Goal: Obtain resource: Download file/media

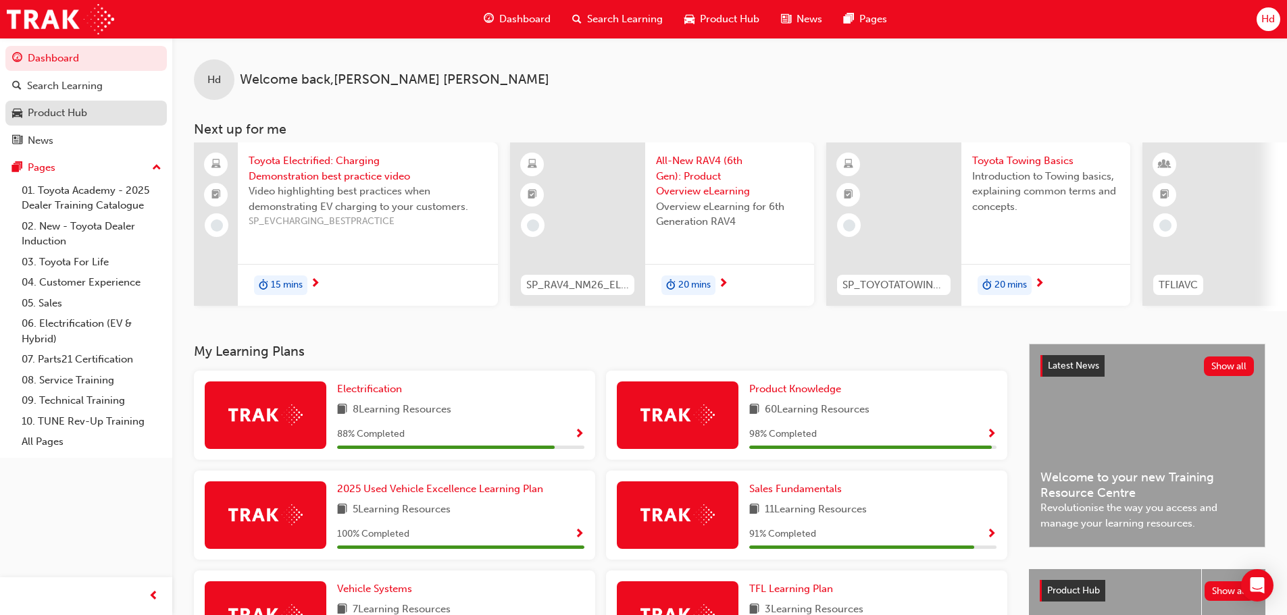
click at [67, 109] on div "Product Hub" at bounding box center [57, 113] width 59 height 16
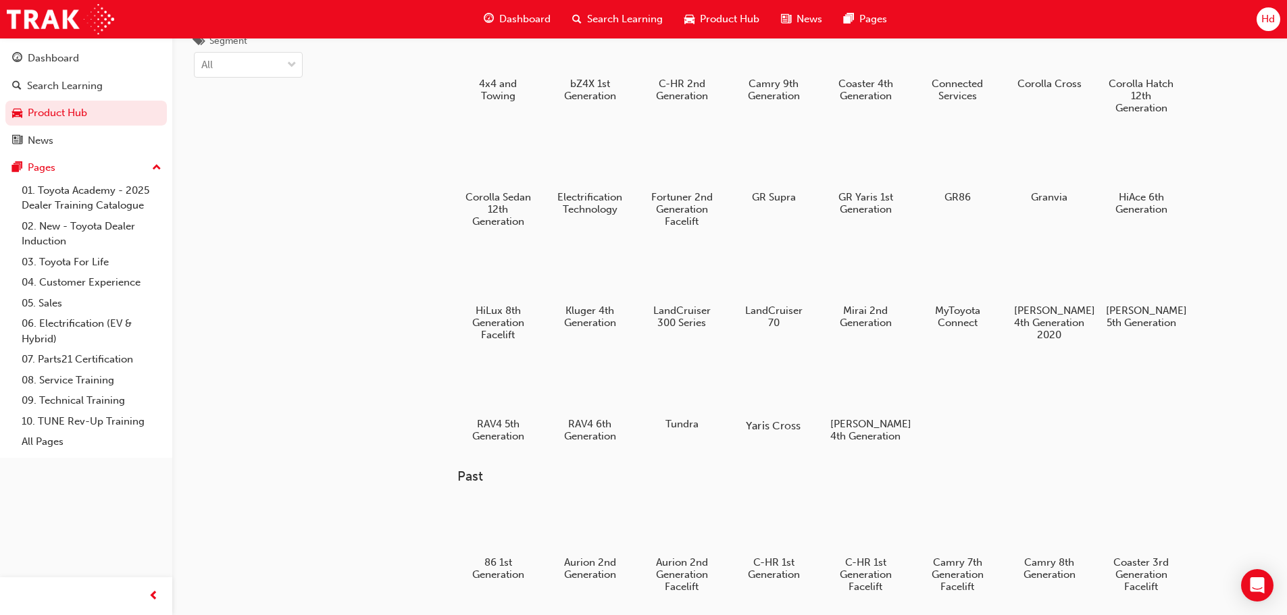
scroll to position [68, 0]
click at [682, 267] on div at bounding box center [681, 275] width 75 height 54
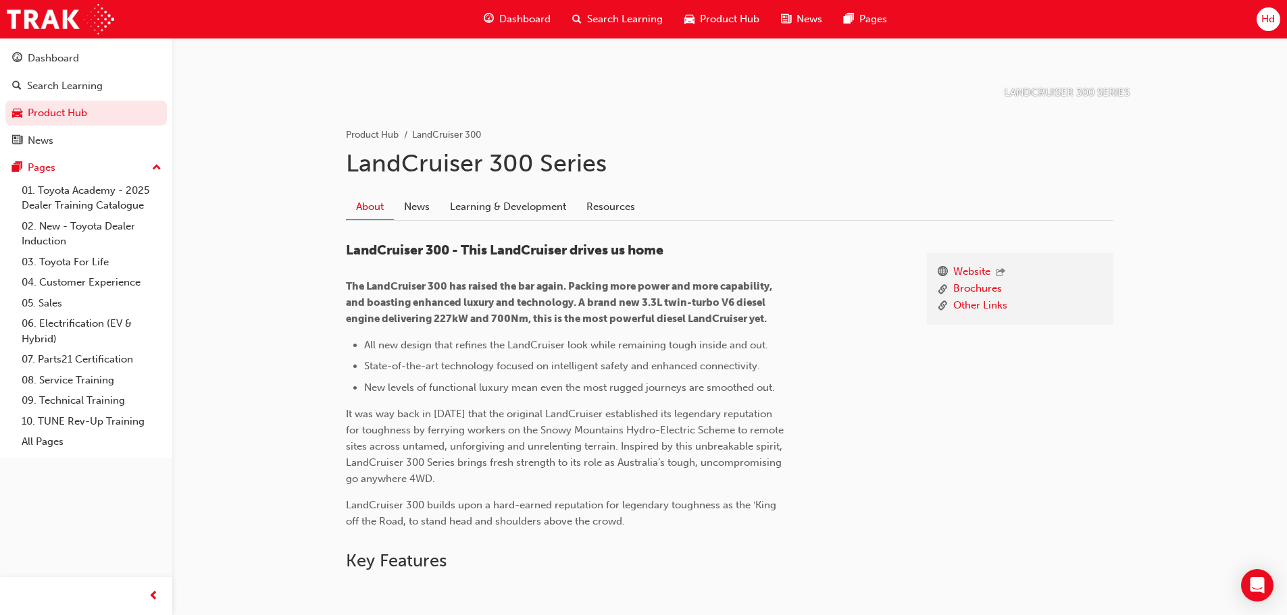
scroll to position [270, 0]
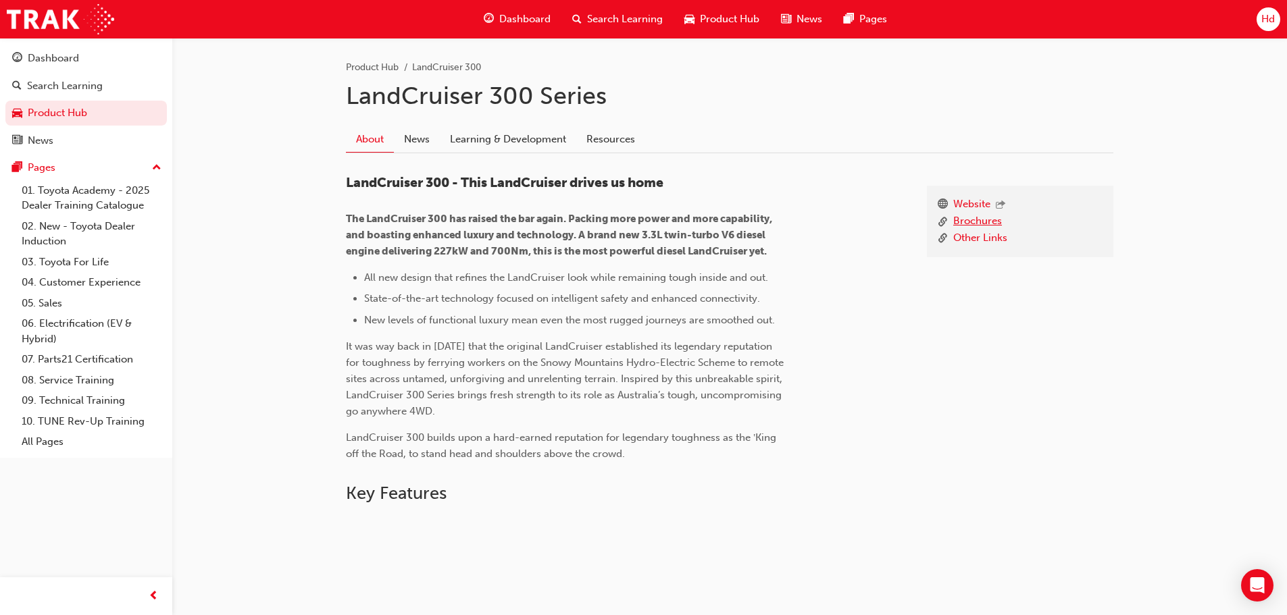
click at [981, 217] on link "Brochures" at bounding box center [977, 221] width 49 height 17
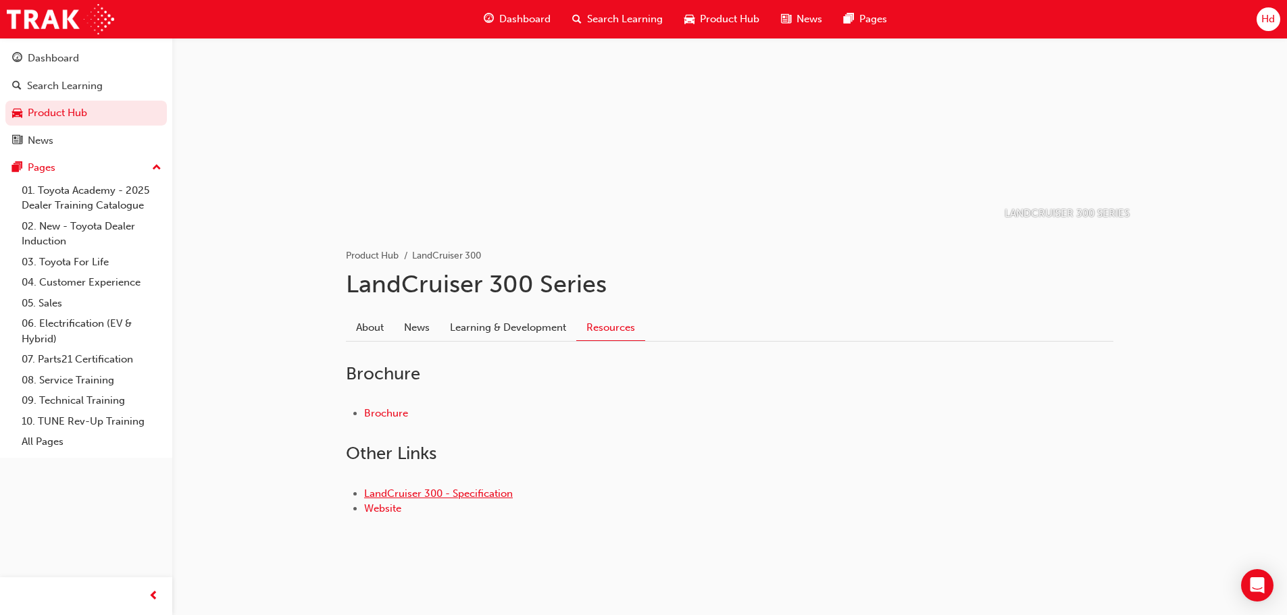
click at [431, 494] on link "LandCruiser 300 - Specification" at bounding box center [438, 494] width 149 height 12
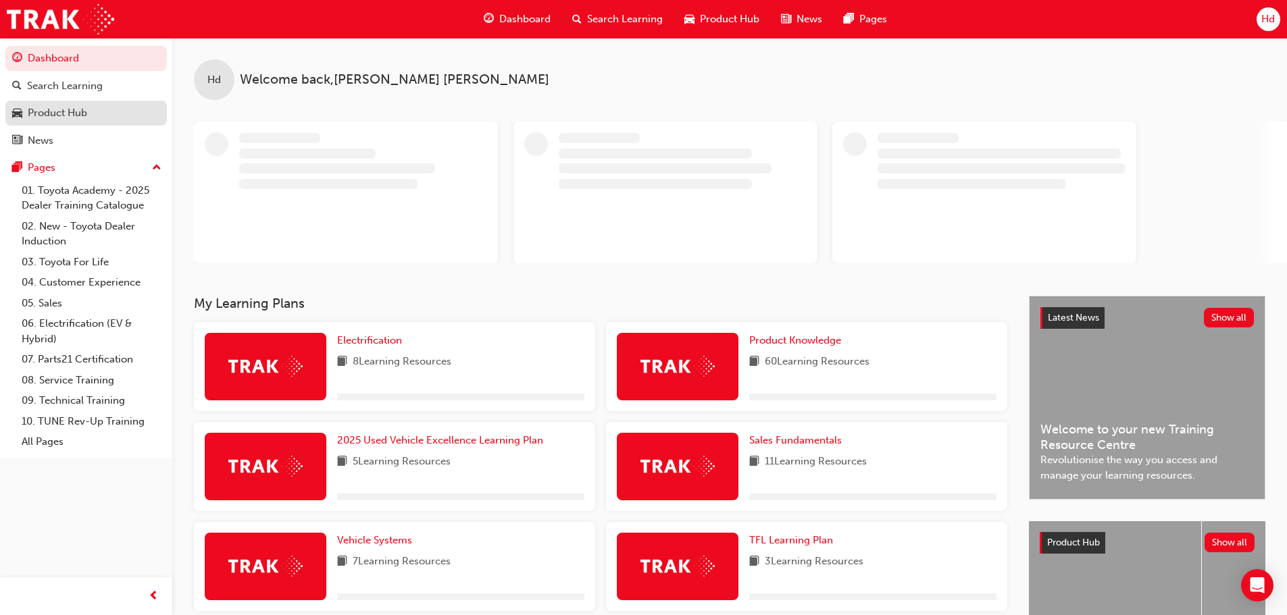
click at [66, 109] on div "Product Hub" at bounding box center [57, 113] width 59 height 16
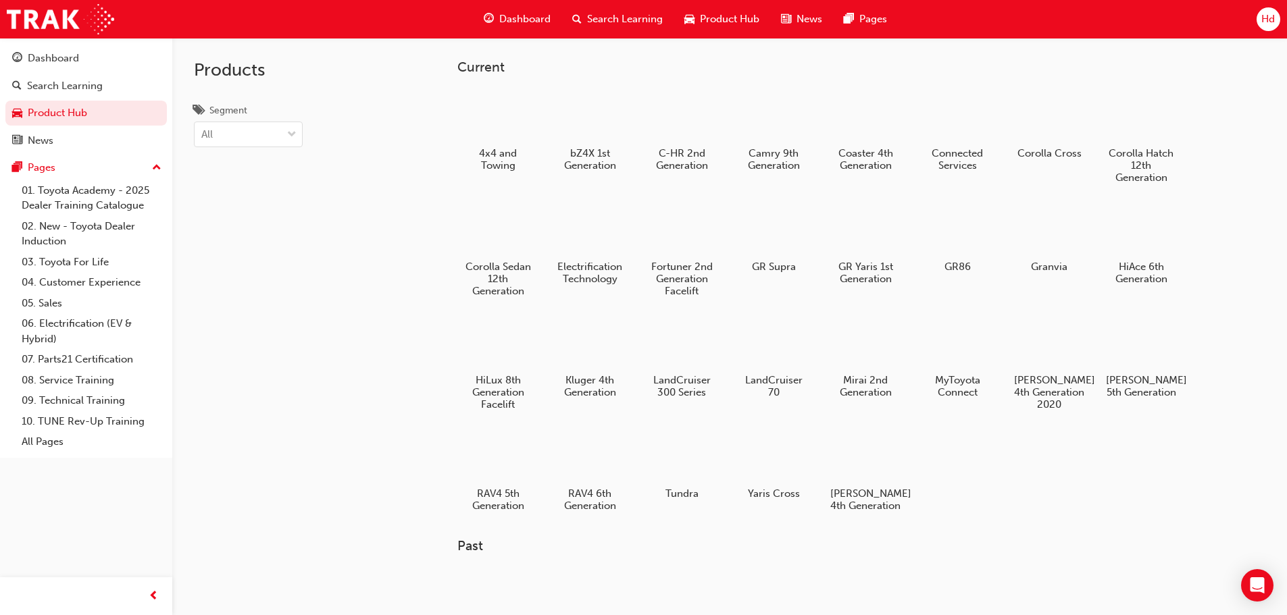
click at [695, 348] on div at bounding box center [681, 343] width 71 height 51
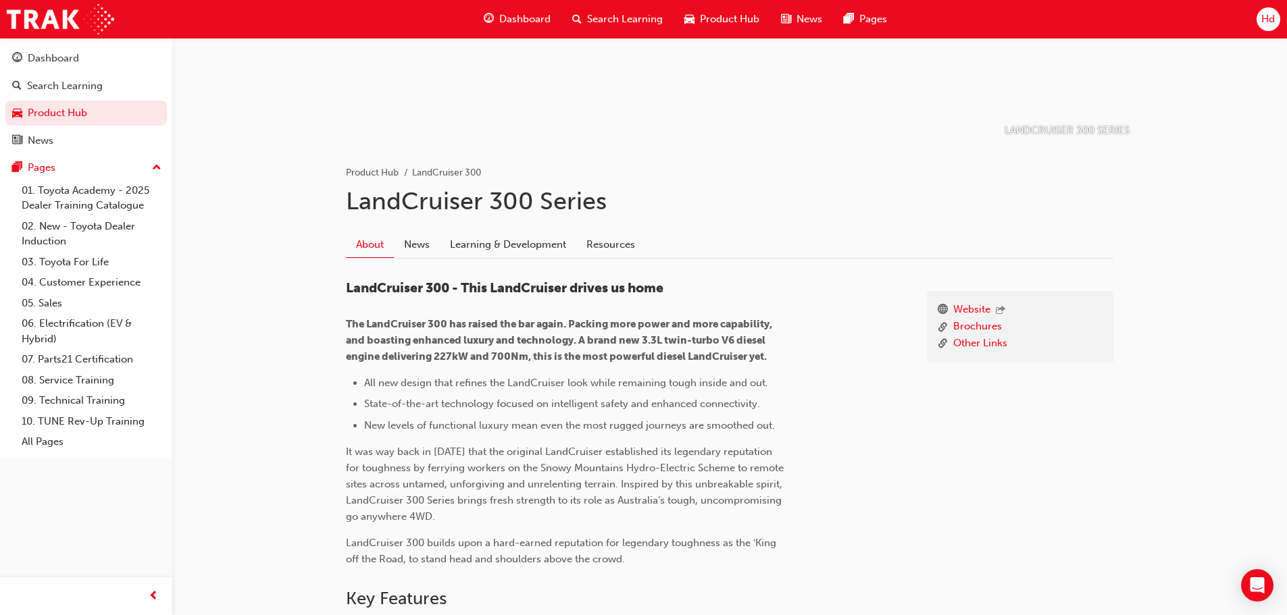
scroll to position [338, 0]
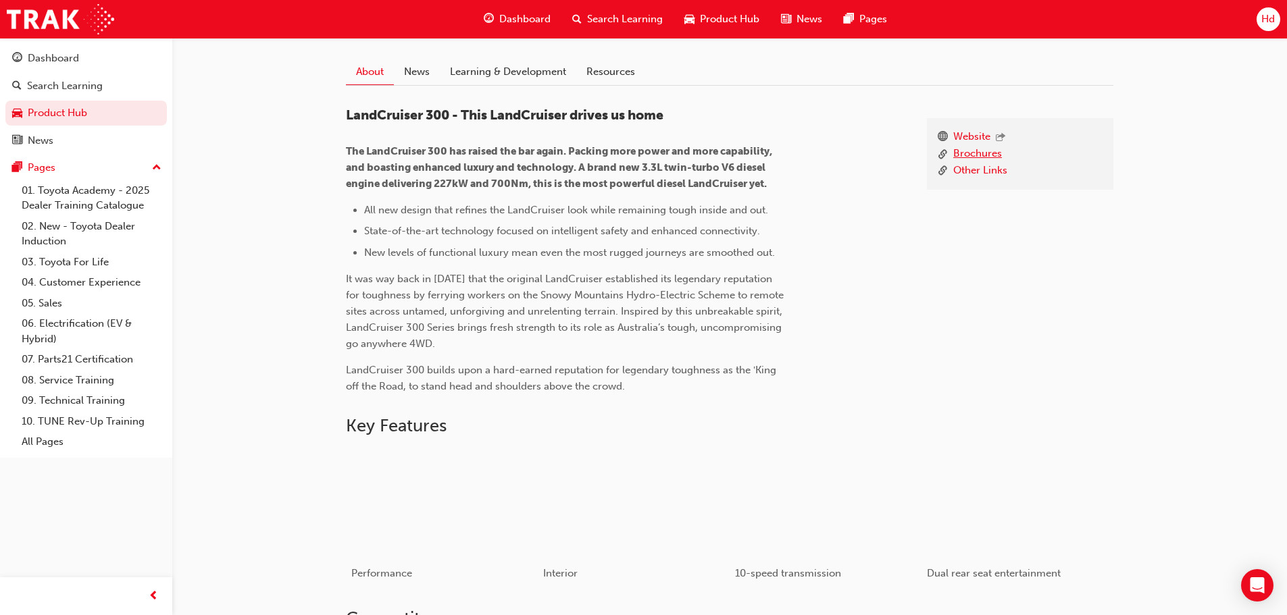
click at [958, 156] on link "Brochures" at bounding box center [977, 154] width 49 height 17
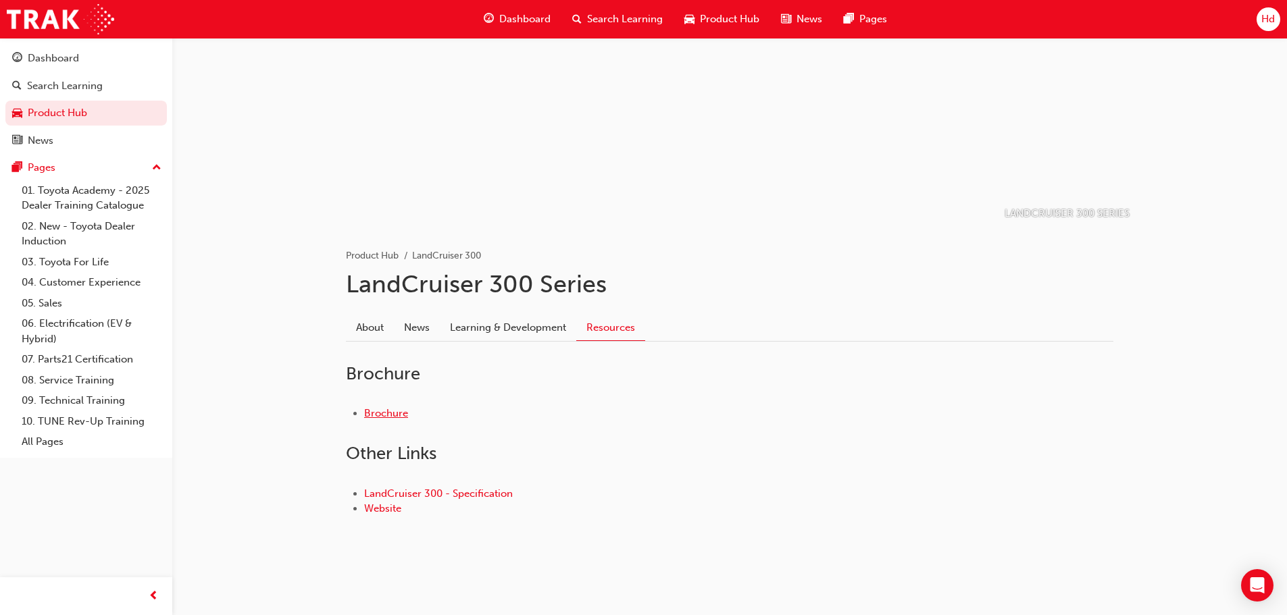
click at [392, 413] on link "Brochure" at bounding box center [386, 413] width 44 height 12
